Goal: Information Seeking & Learning: Learn about a topic

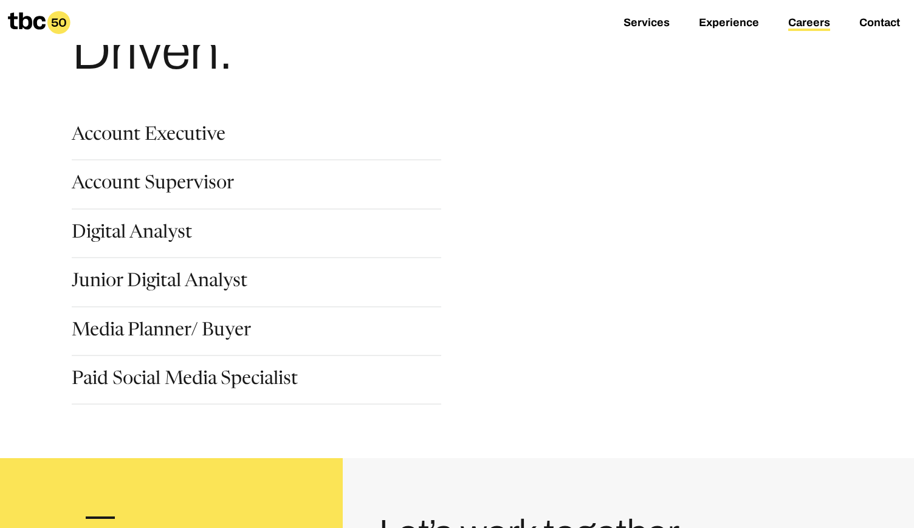
scroll to position [316, 0]
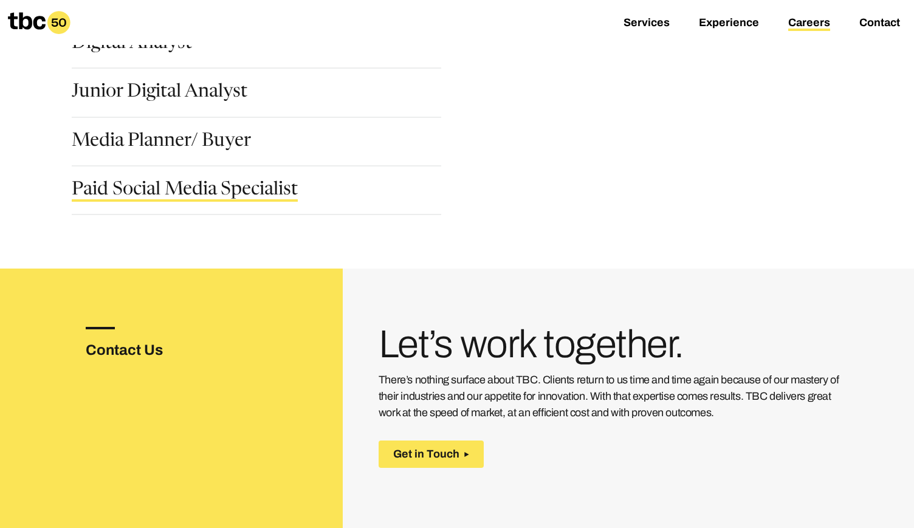
click at [126, 198] on link "Paid Social Media Specialist" at bounding box center [185, 191] width 226 height 21
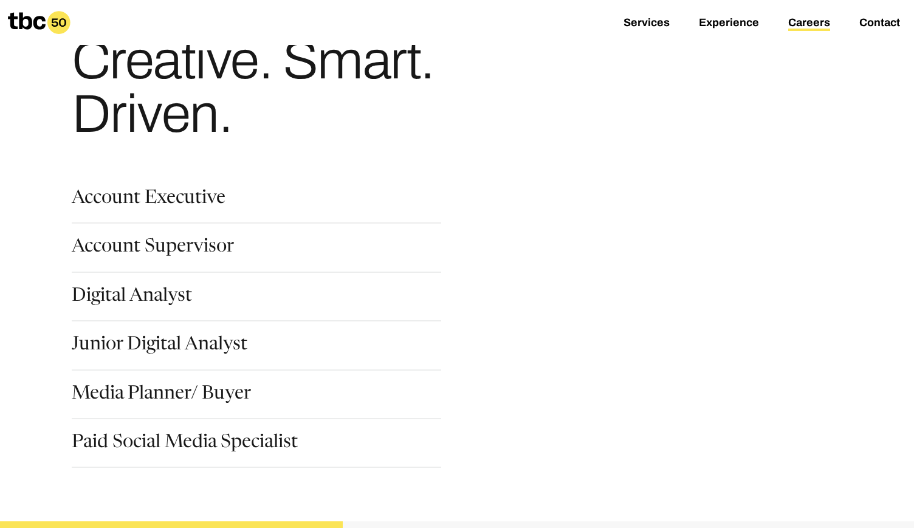
scroll to position [190, 0]
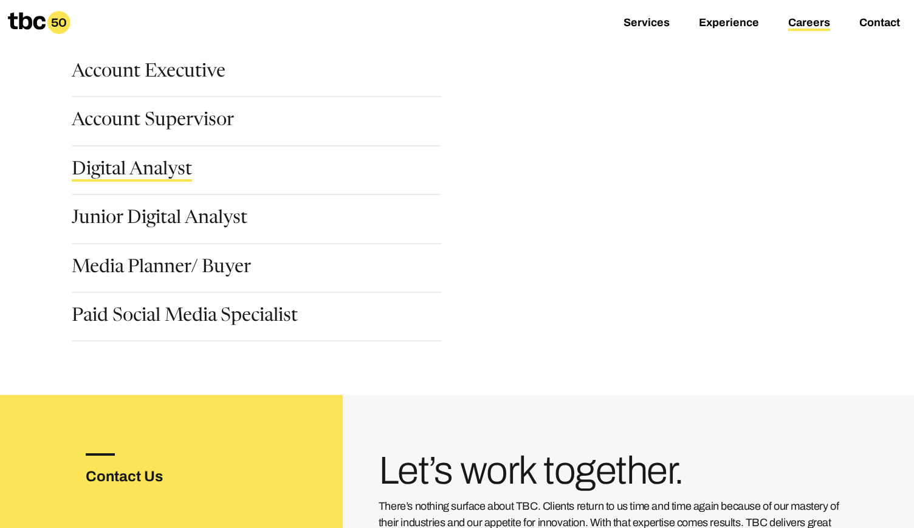
click at [128, 174] on link "Digital Analyst" at bounding box center [132, 171] width 120 height 21
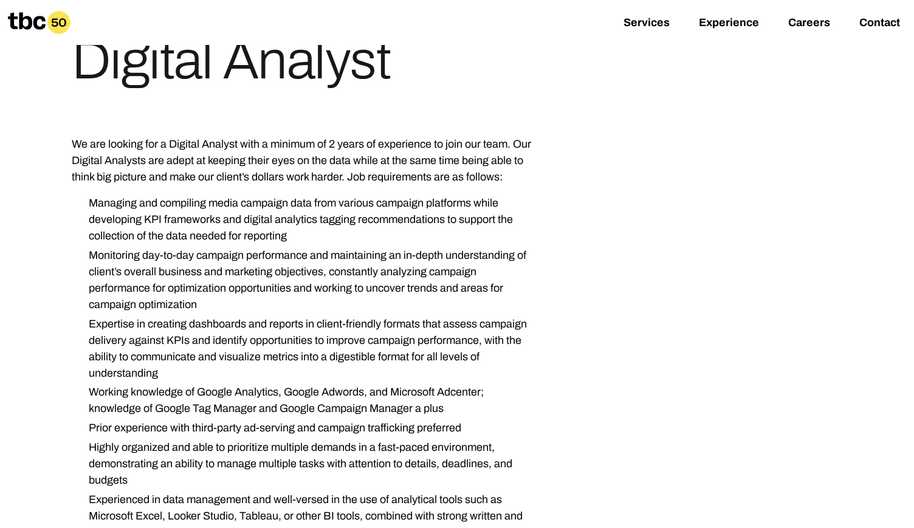
scroll to position [190, 0]
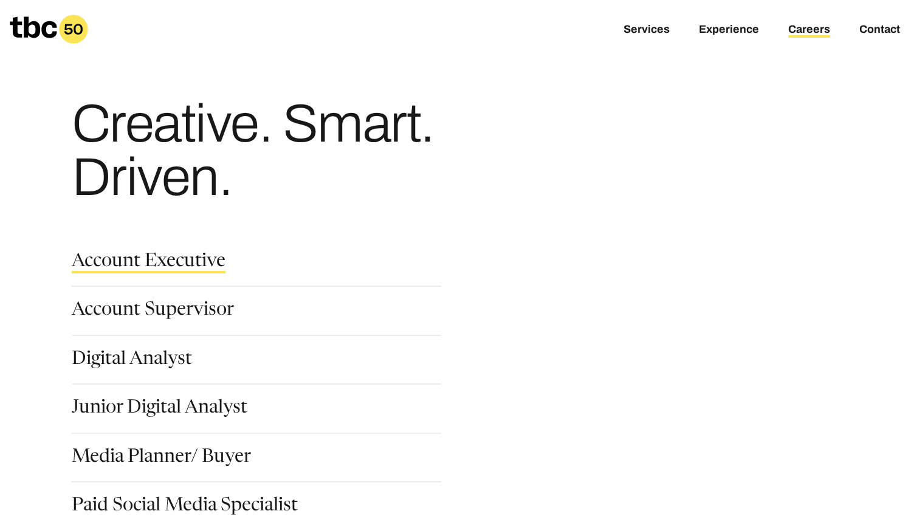
click at [183, 255] on link "Account Executive" at bounding box center [149, 263] width 154 height 21
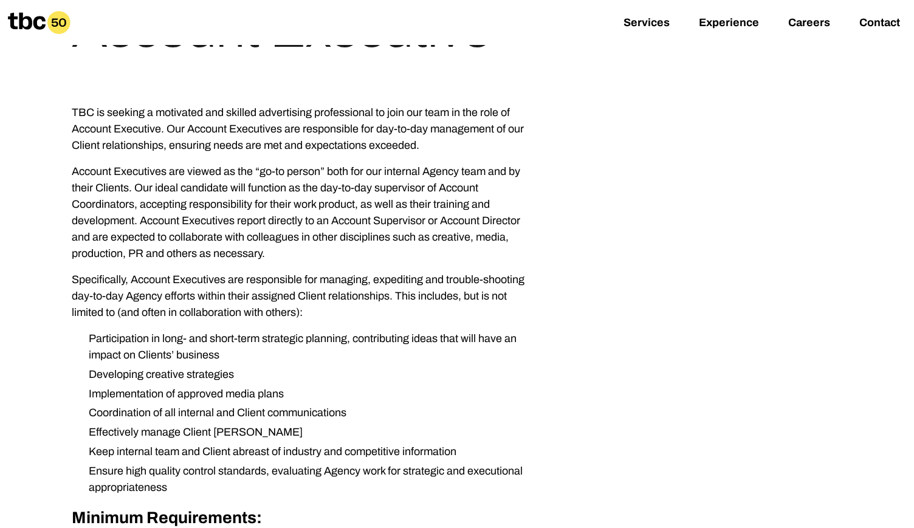
scroll to position [190, 0]
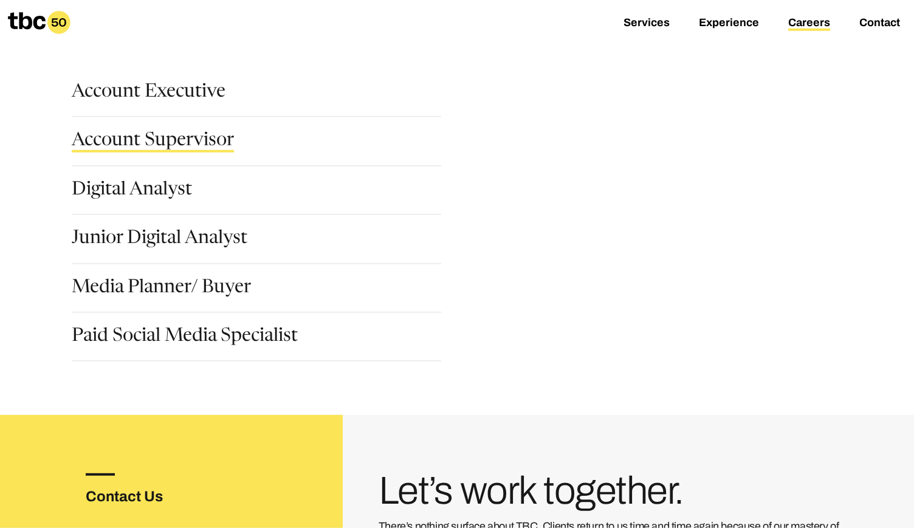
scroll to position [253, 0]
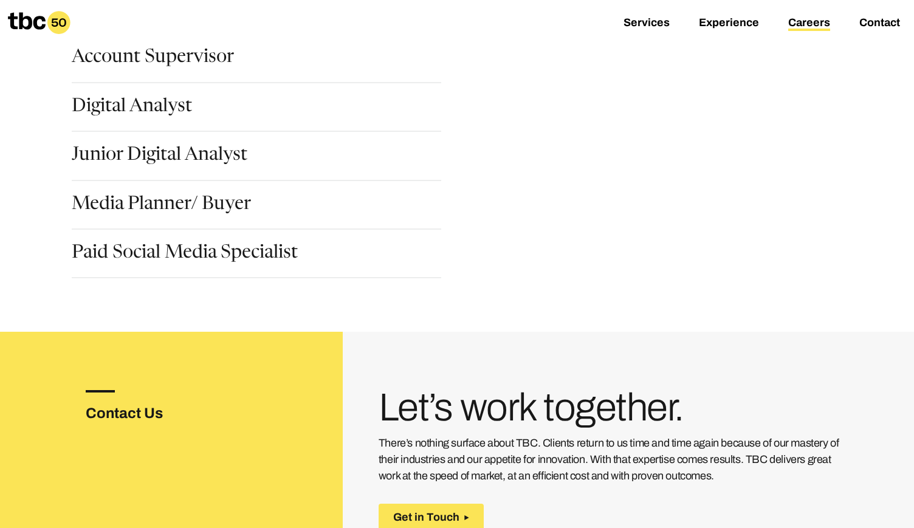
click at [131, 95] on div "Account Supervisor" at bounding box center [266, 73] width 389 height 49
click at [136, 111] on link "Digital Analyst" at bounding box center [132, 108] width 120 height 21
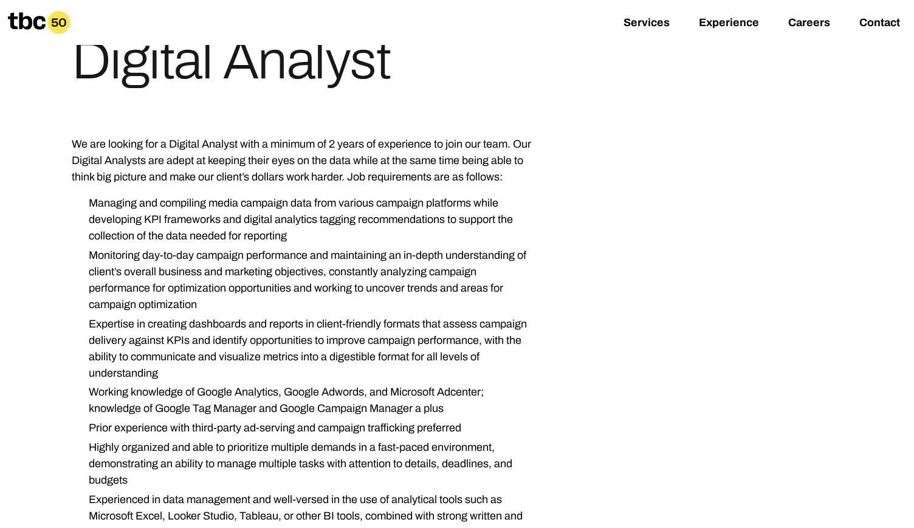
scroll to position [190, 0]
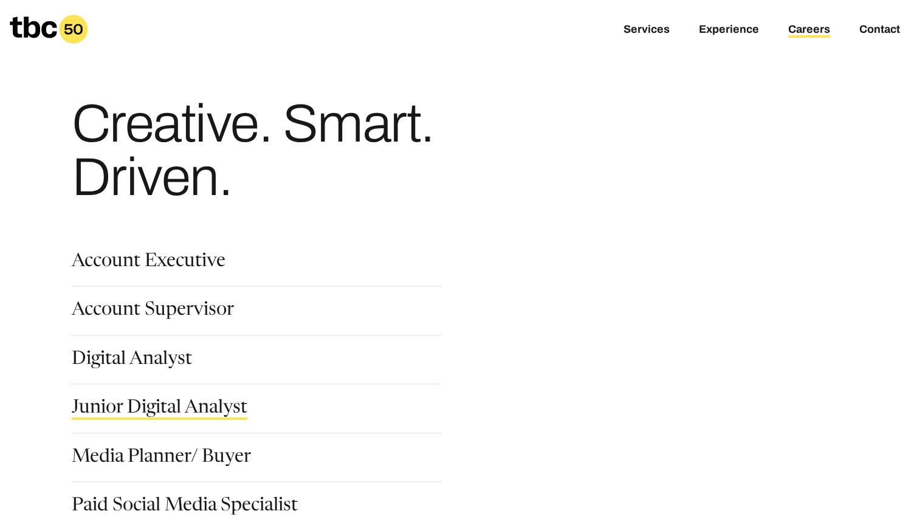
click at [136, 415] on link "Junior Digital Analyst" at bounding box center [160, 409] width 176 height 21
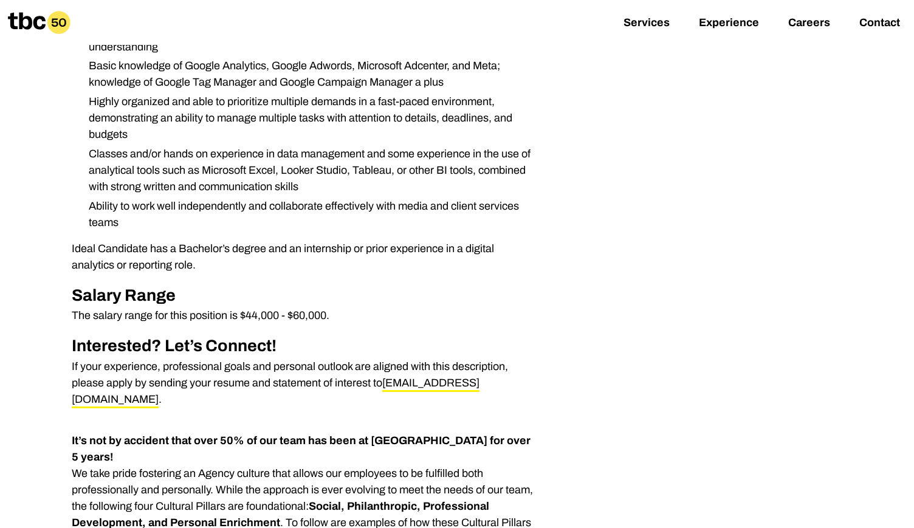
scroll to position [632, 0]
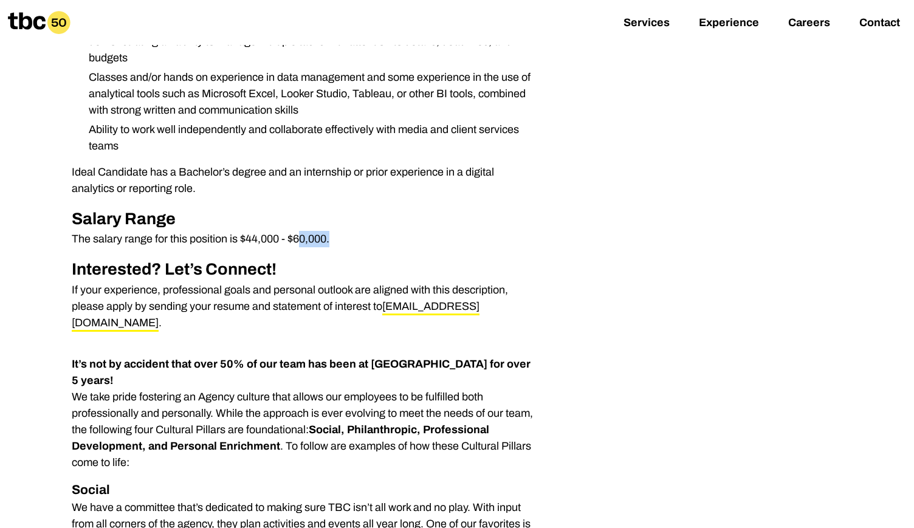
drag, startPoint x: 331, startPoint y: 237, endPoint x: 300, endPoint y: 239, distance: 31.7
click at [300, 239] on p "The salary range for this position is $44,000 - $60,000." at bounding box center [305, 239] width 467 height 16
click at [354, 247] on p "The salary range for this position is $44,000 - $60,000." at bounding box center [305, 239] width 467 height 16
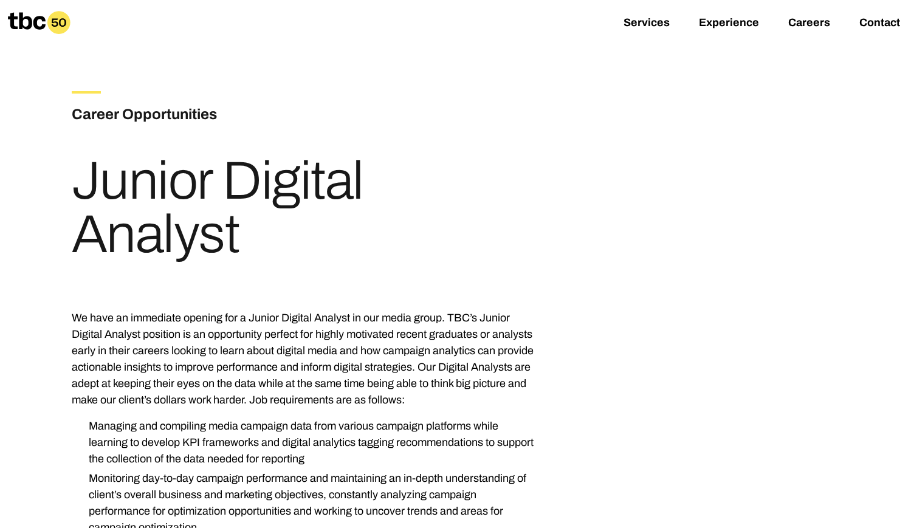
scroll to position [0, 0]
